Goal: Obtain resource: Obtain resource

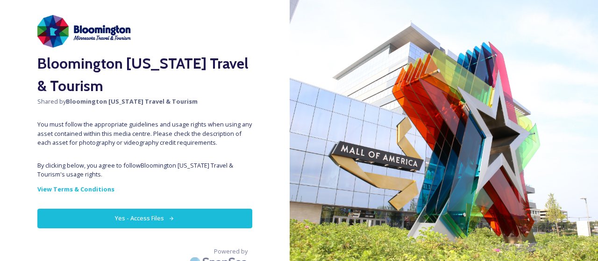
scroll to position [34, 0]
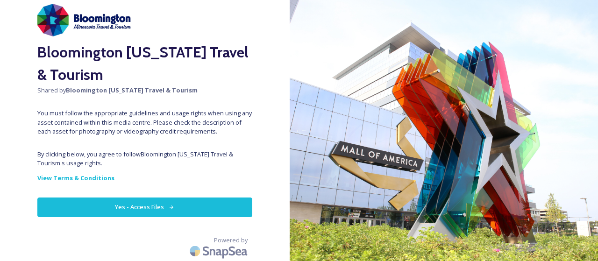
click at [160, 209] on button "Yes - Access Files" at bounding box center [144, 207] width 215 height 19
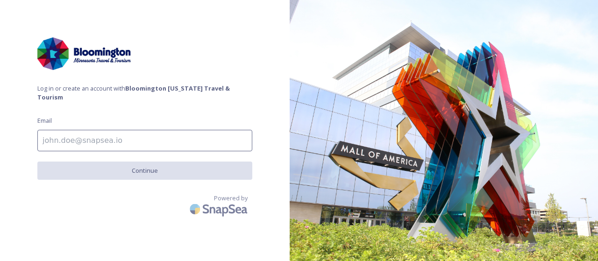
click at [148, 139] on input at bounding box center [144, 140] width 215 height 21
type input "[EMAIL_ADDRESS][DOMAIN_NAME]"
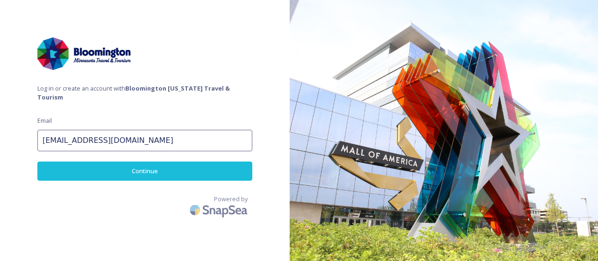
click at [152, 162] on button "Continue" at bounding box center [144, 171] width 215 height 19
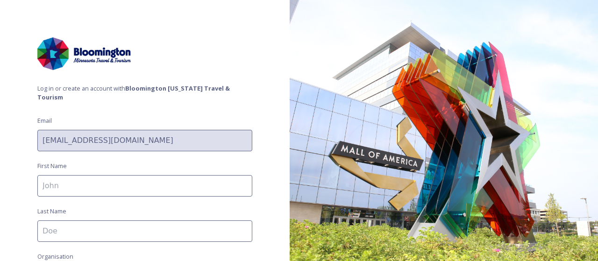
click at [138, 191] on input at bounding box center [144, 185] width 215 height 21
type input "[PERSON_NAME]"
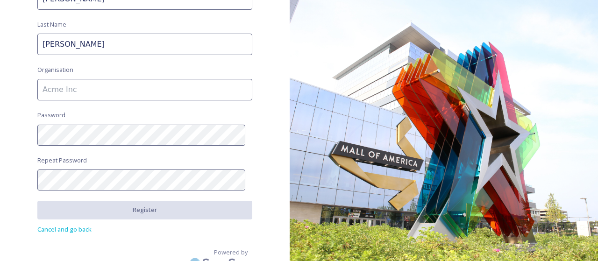
scroll to position [140, 0]
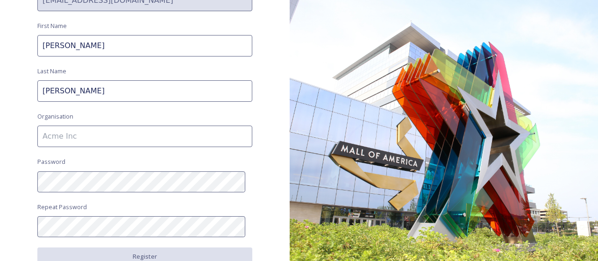
type input "[PERSON_NAME]"
click at [125, 141] on input at bounding box center [144, 136] width 215 height 21
type input "KAJ Hospitality"
drag, startPoint x: 259, startPoint y: 181, endPoint x: 249, endPoint y: 185, distance: 11.4
click at [259, 181] on div "Log in or create an account with Bloomington [US_STATE] Travel & Tourism Email …" at bounding box center [145, 130] width 290 height 261
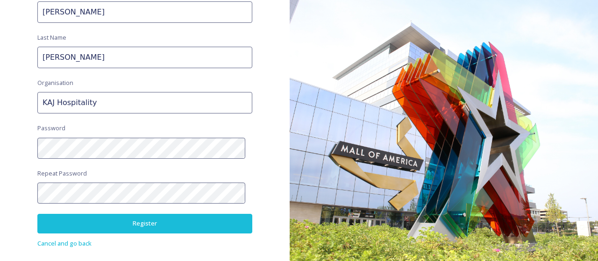
scroll to position [187, 0]
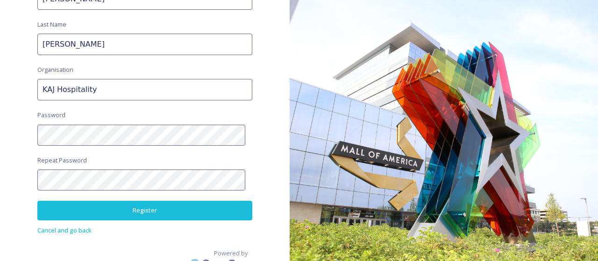
click at [212, 207] on button "Register" at bounding box center [144, 210] width 215 height 19
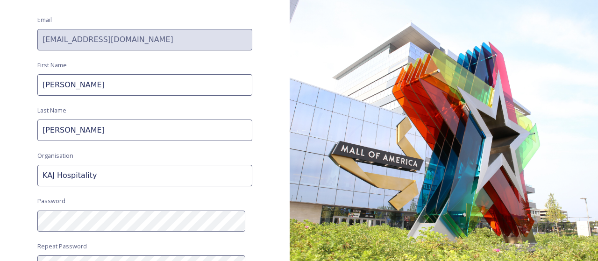
scroll to position [93, 0]
